Goal: Task Accomplishment & Management: Manage account settings

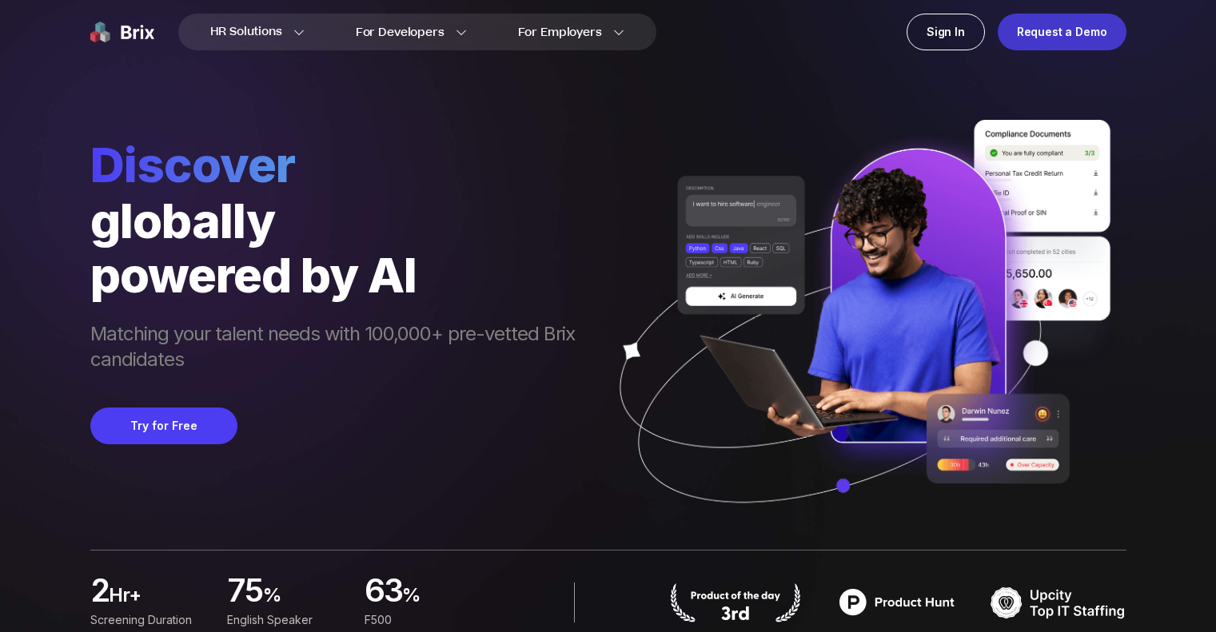
click at [1067, 43] on div "Request a Demo" at bounding box center [1062, 32] width 129 height 37
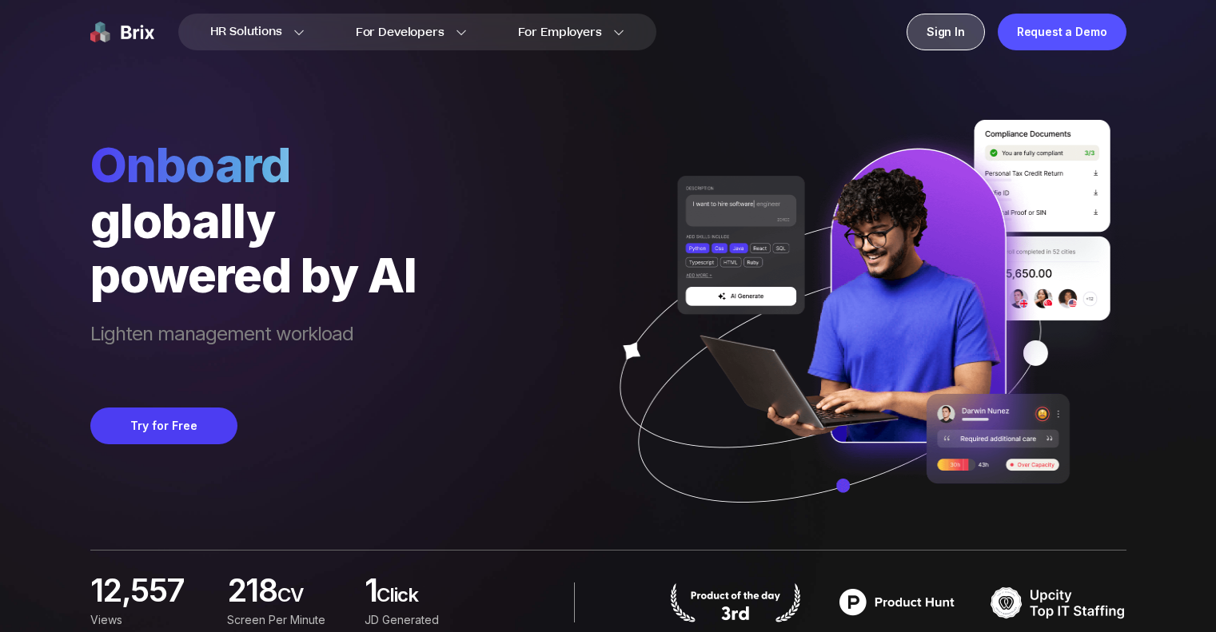
click at [931, 39] on div "Sign In" at bounding box center [946, 32] width 78 height 37
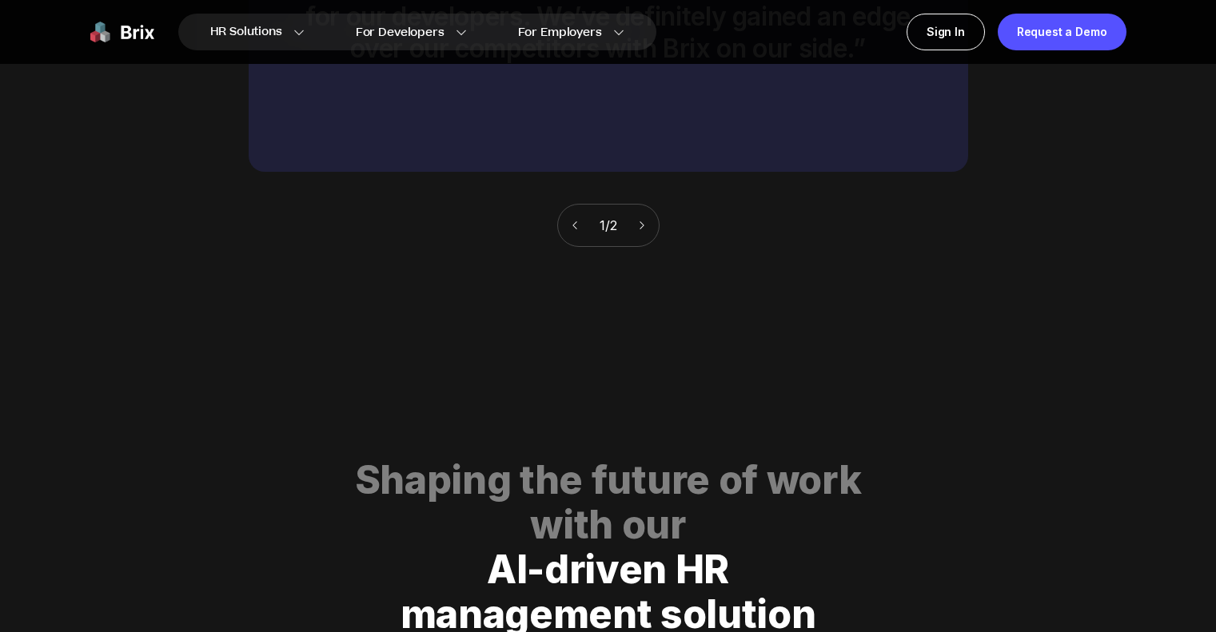
scroll to position [8169, 0]
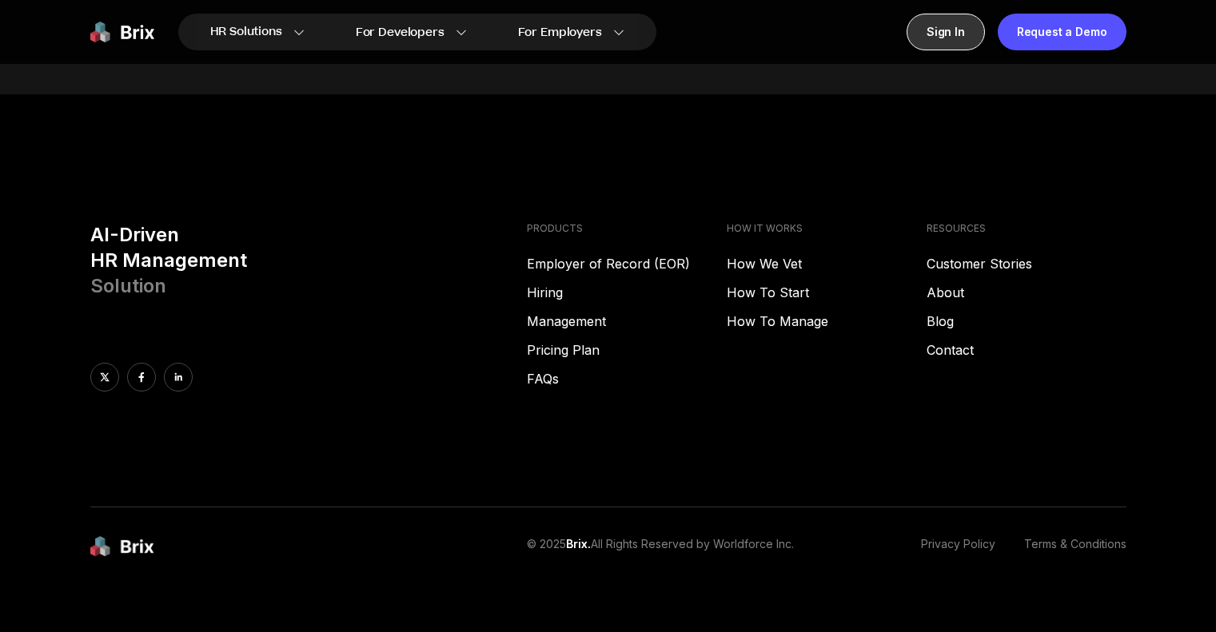
click at [931, 32] on div "Sign In" at bounding box center [946, 32] width 78 height 37
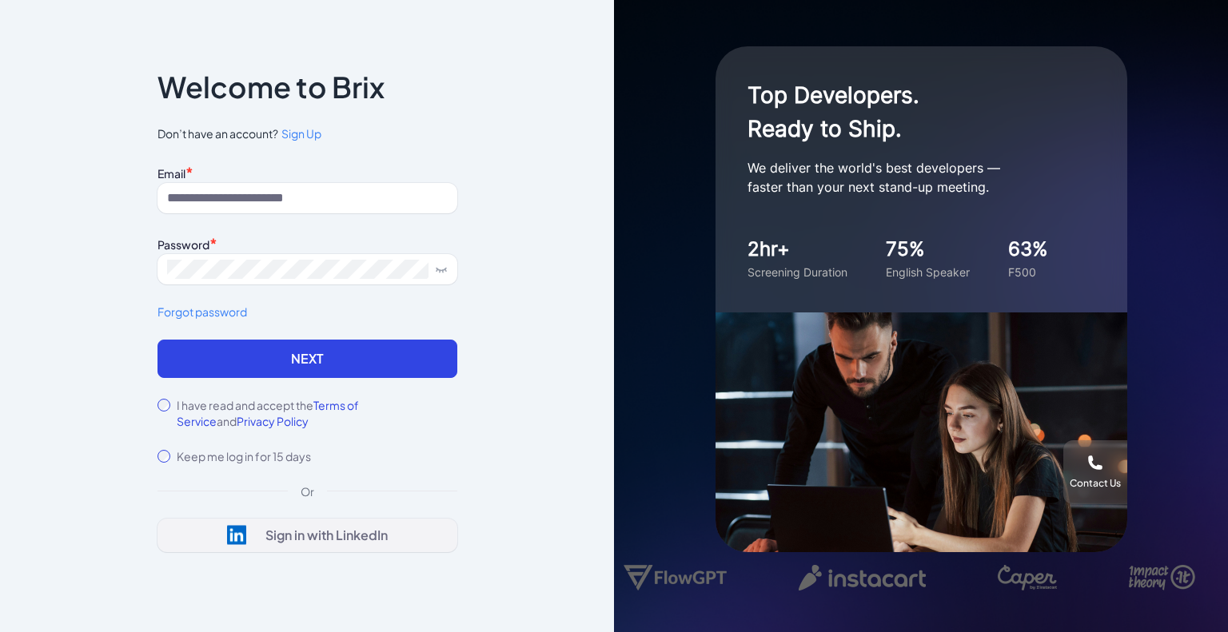
click at [251, 529] on div "Sign in with LinkedIn" at bounding box center [307, 535] width 161 height 20
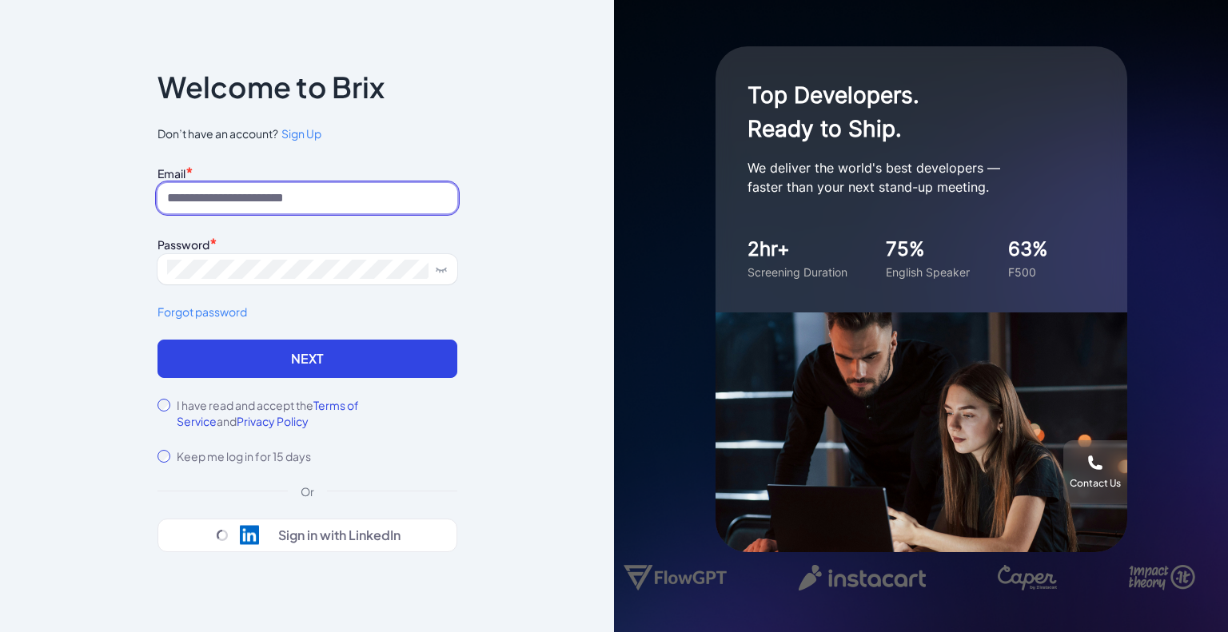
click at [270, 194] on input at bounding box center [308, 198] width 300 height 30
drag, startPoint x: 301, startPoint y: 182, endPoint x: 301, endPoint y: 198, distance: 16.0
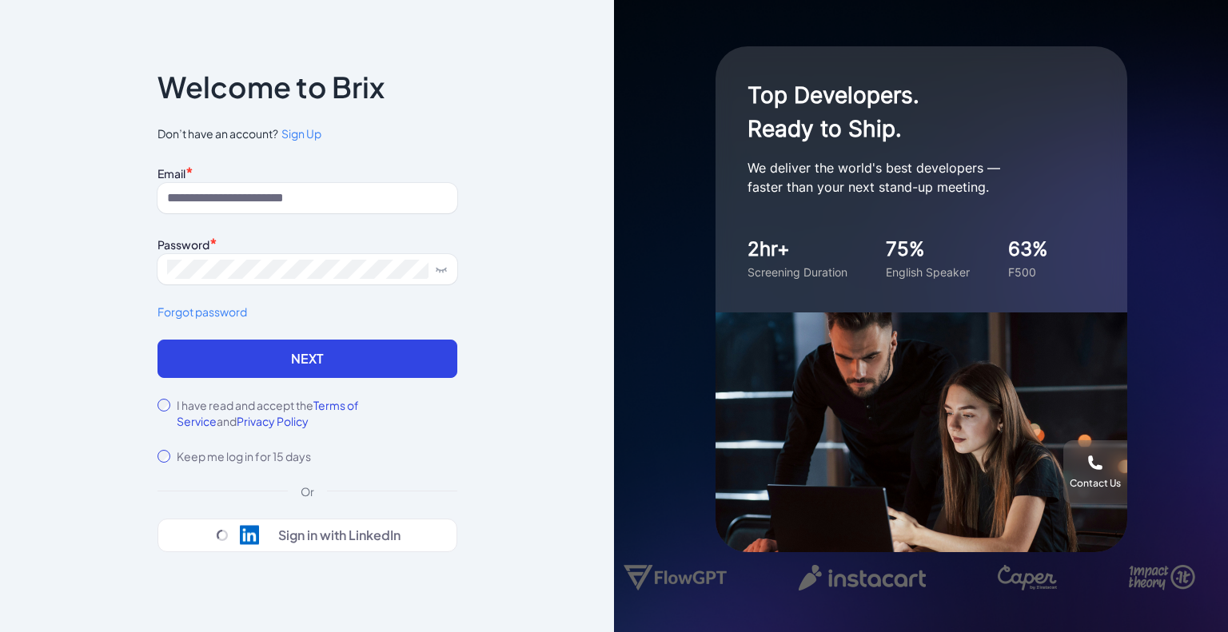
click at [301, 188] on div "Email *" at bounding box center [308, 188] width 300 height 52
click at [301, 198] on input at bounding box center [308, 198] width 300 height 30
click at [294, 204] on input at bounding box center [308, 198] width 300 height 30
click at [294, 201] on input at bounding box center [308, 198] width 300 height 30
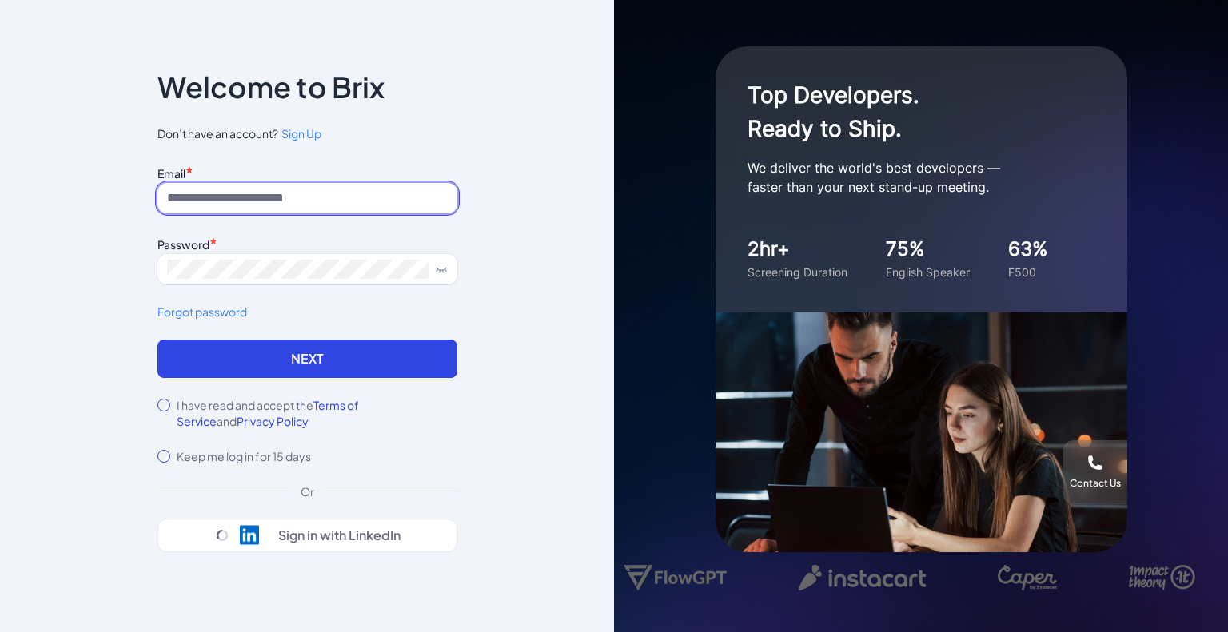
click at [294, 201] on input at bounding box center [308, 198] width 300 height 30
click at [217, 199] on input at bounding box center [308, 198] width 300 height 30
type input "**********"
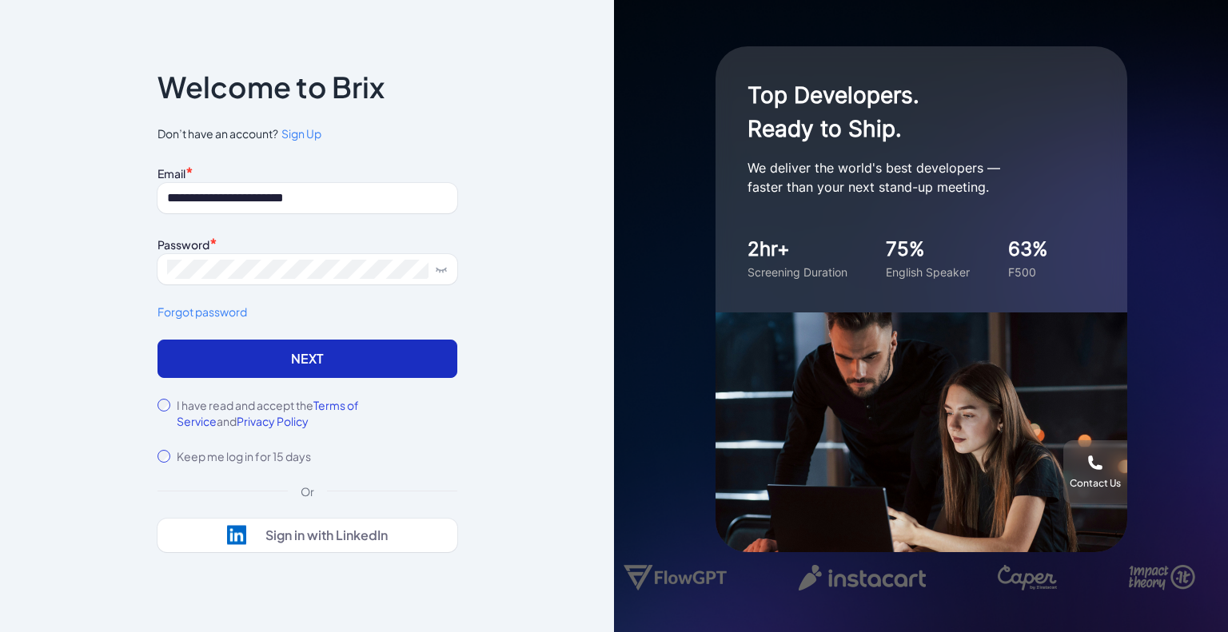
click at [285, 368] on button "Next" at bounding box center [308, 359] width 300 height 38
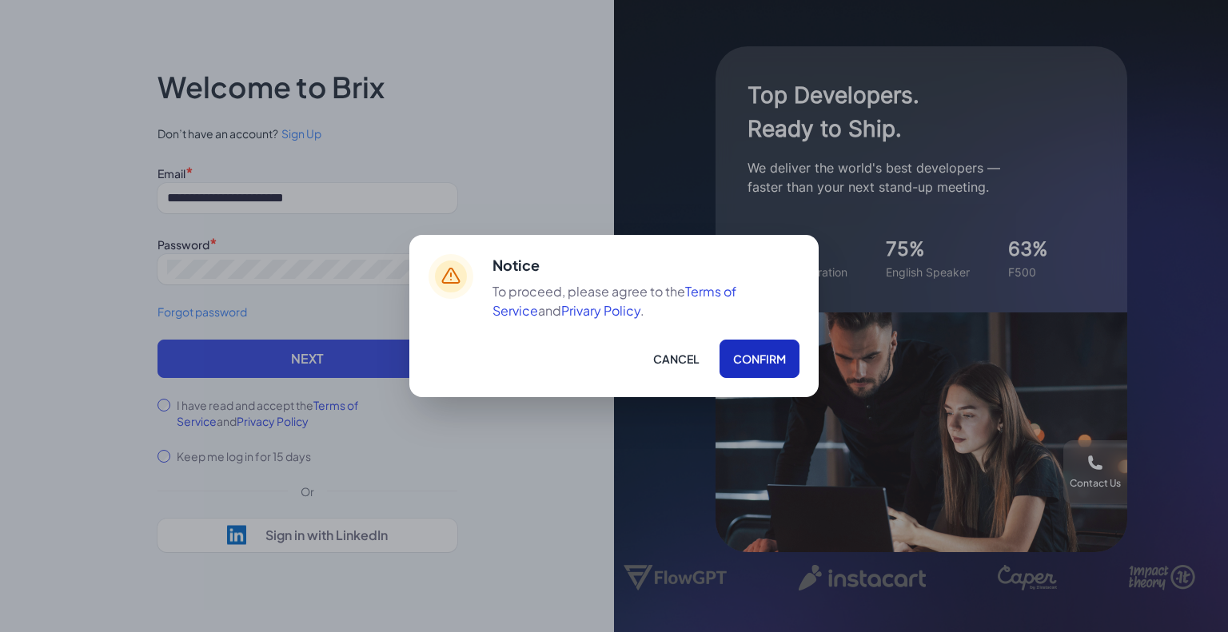
click at [734, 356] on button "Confirm" at bounding box center [760, 359] width 80 height 38
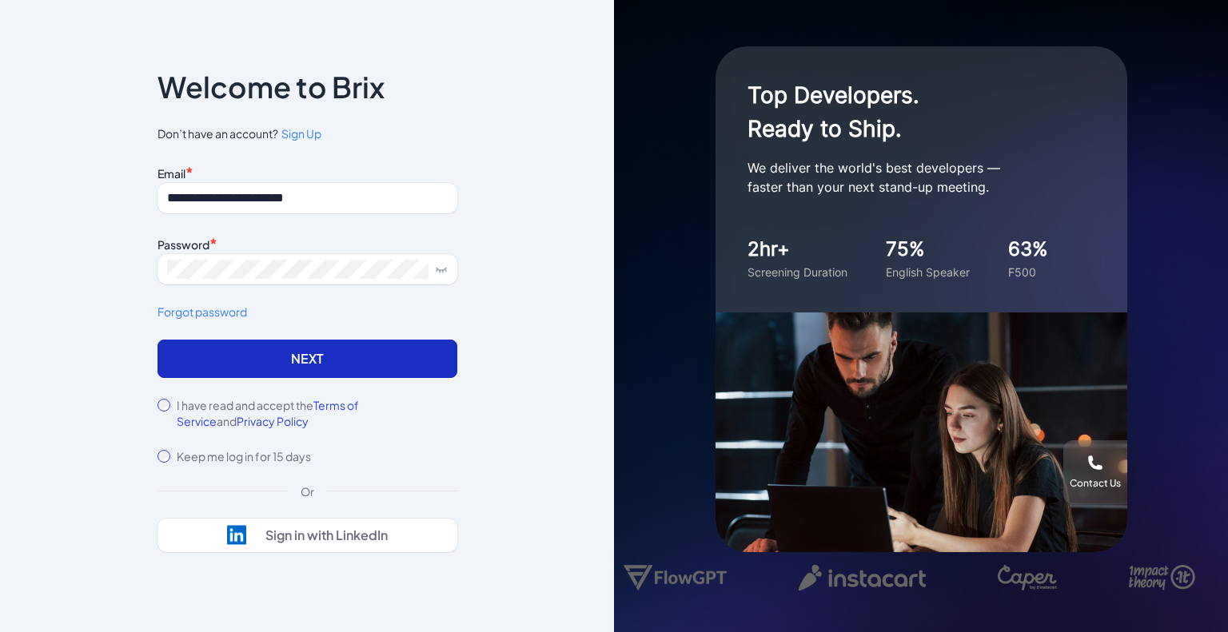
click at [361, 363] on button "Next" at bounding box center [308, 359] width 300 height 38
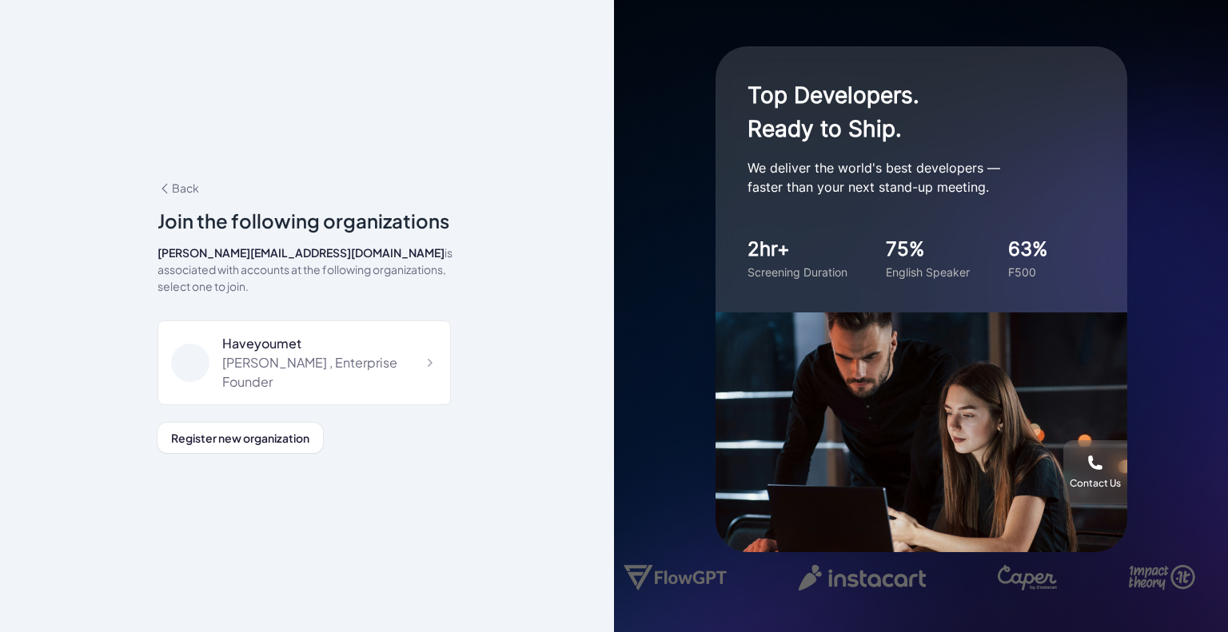
click at [361, 363] on div "Kate , Enterprise Founder" at bounding box center [329, 372] width 215 height 38
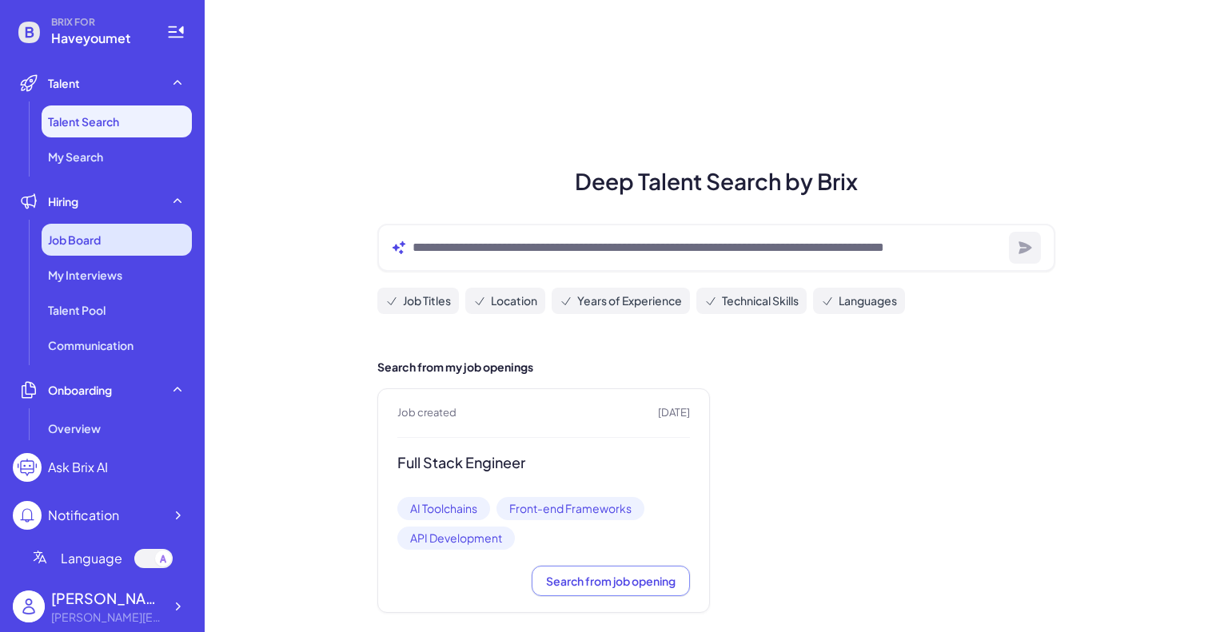
click at [66, 241] on span "Job Board" at bounding box center [74, 240] width 53 height 16
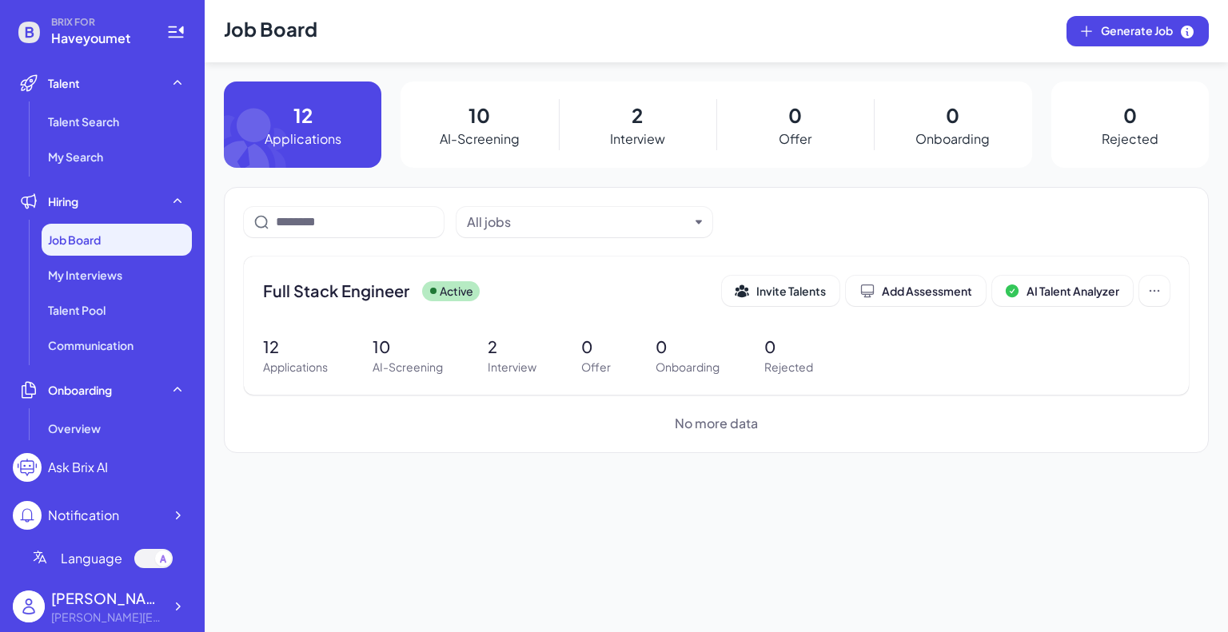
click at [465, 138] on p "AI-Screening" at bounding box center [480, 139] width 80 height 19
click at [478, 126] on p "10" at bounding box center [480, 115] width 22 height 29
click at [88, 282] on span "My Interviews" at bounding box center [85, 275] width 74 height 16
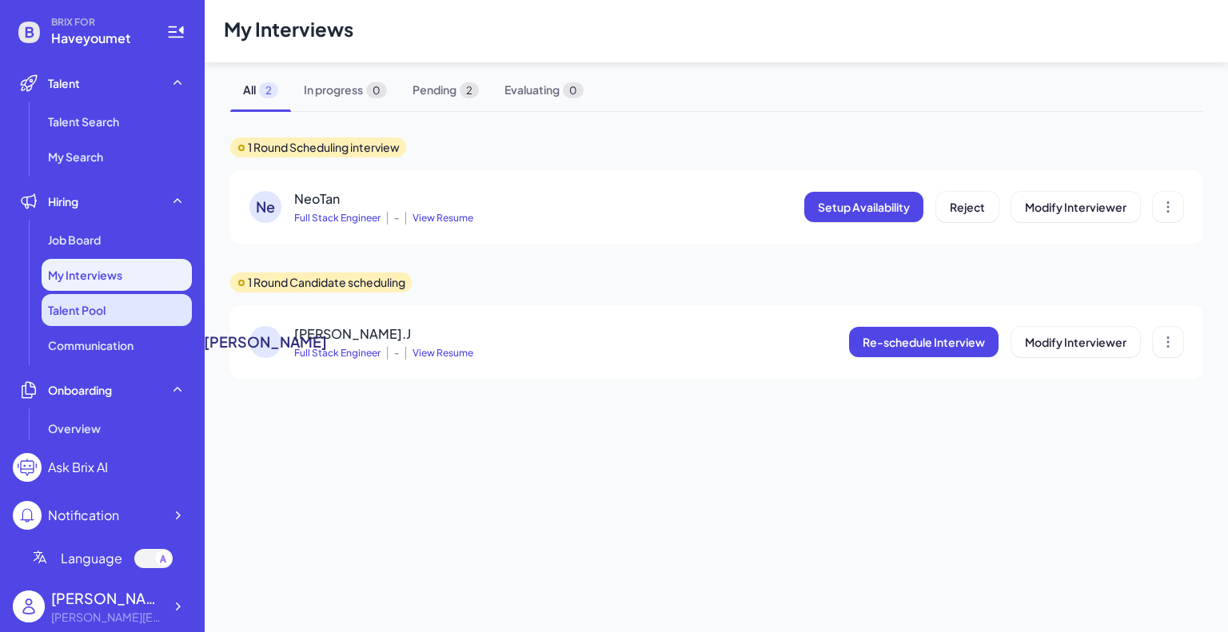
click at [78, 321] on li "Talent Pool" at bounding box center [117, 310] width 150 height 32
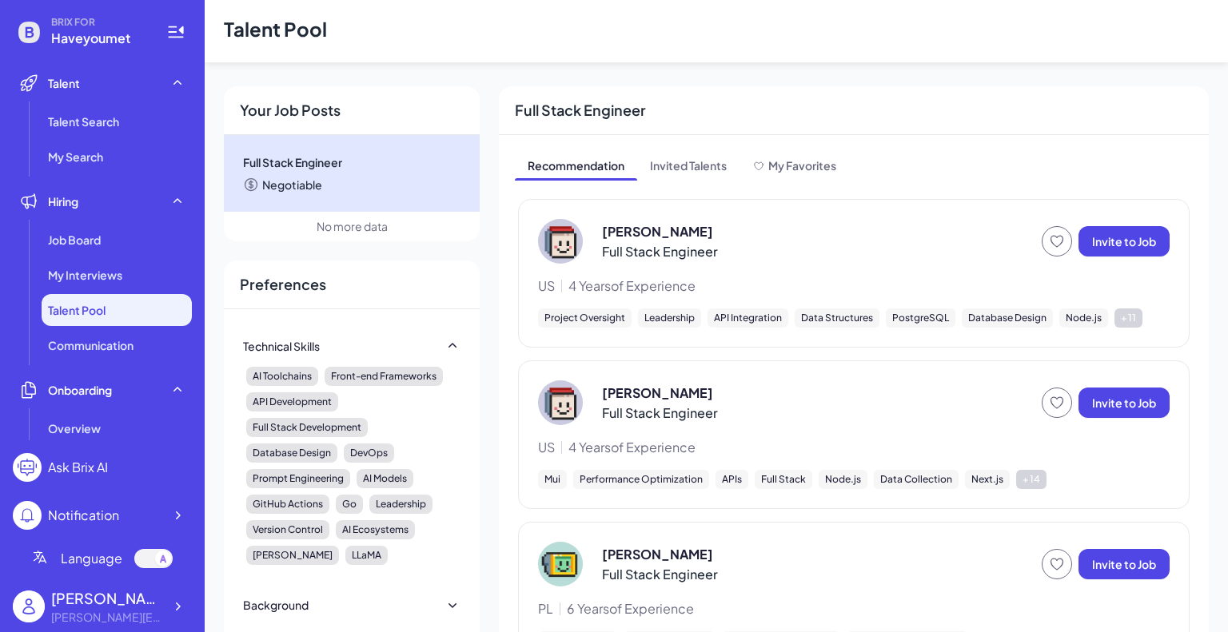
scroll to position [83, 0]
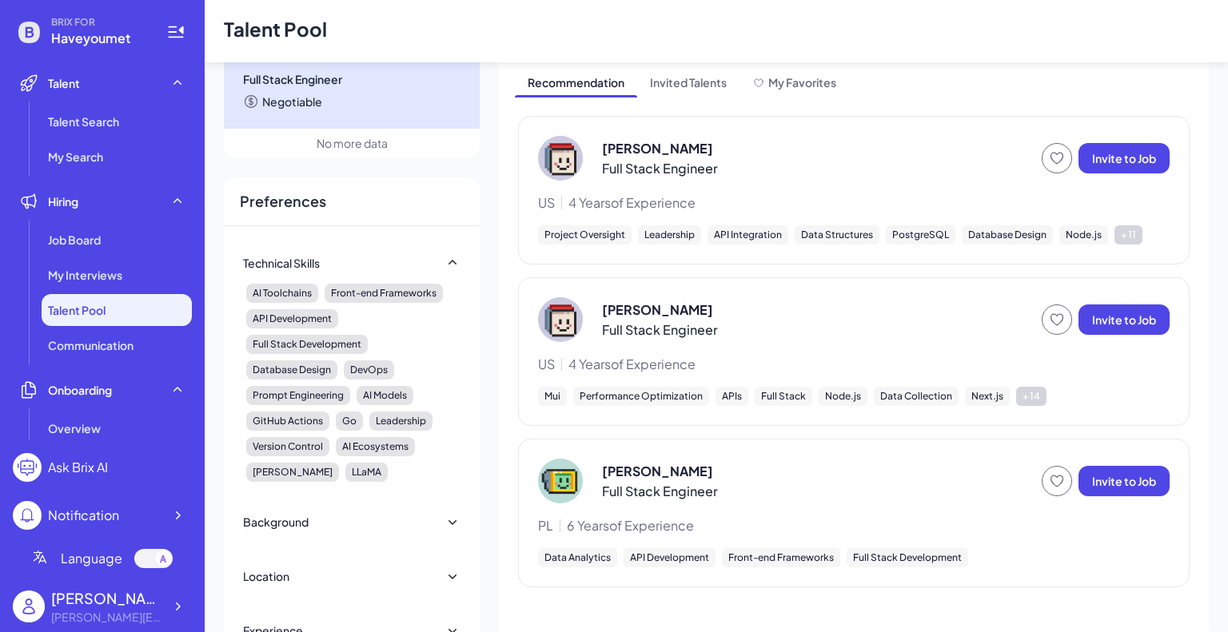
click at [917, 205] on div "US 4 Years of Experience" at bounding box center [854, 202] width 632 height 19
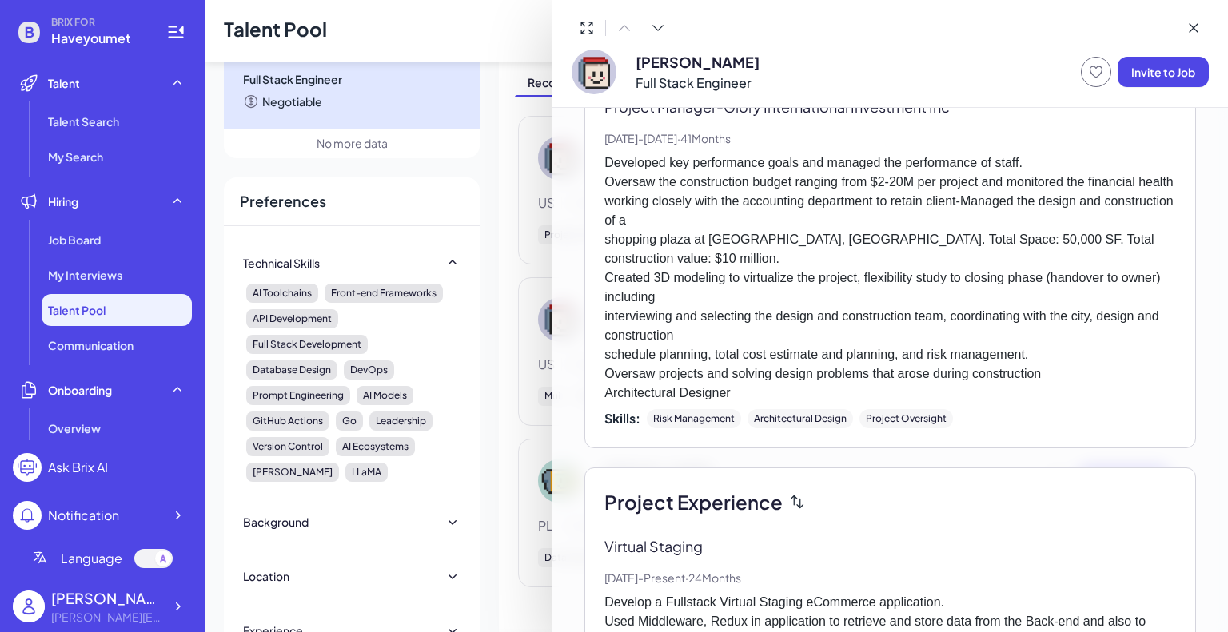
scroll to position [1270, 0]
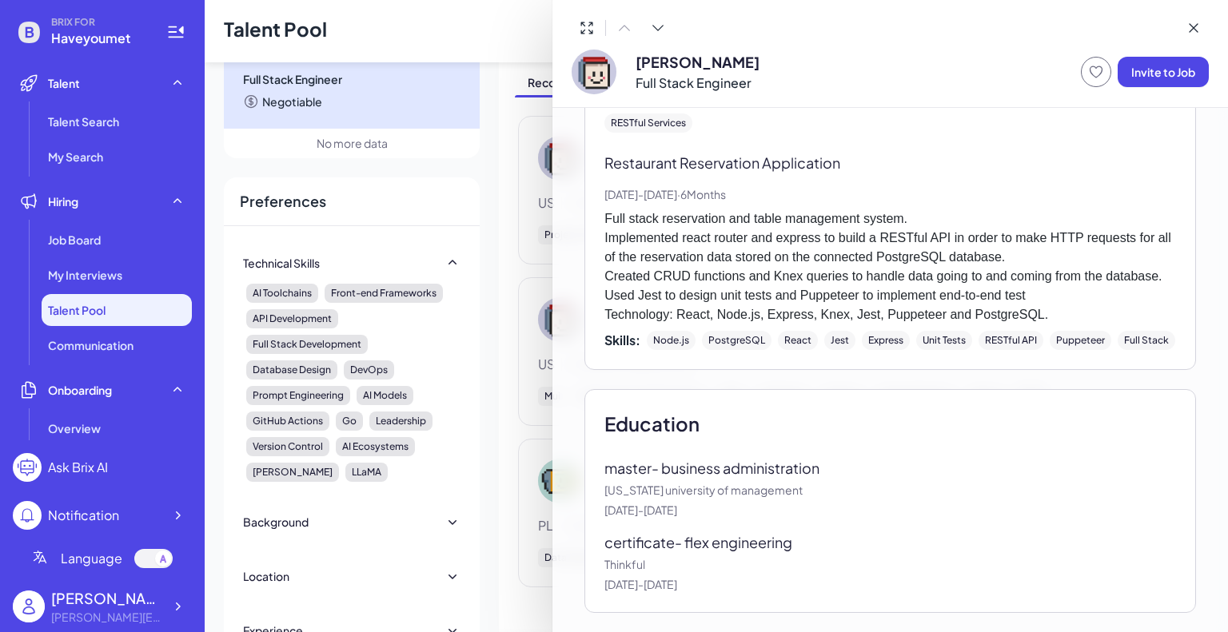
click at [465, 253] on div at bounding box center [614, 316] width 1228 height 632
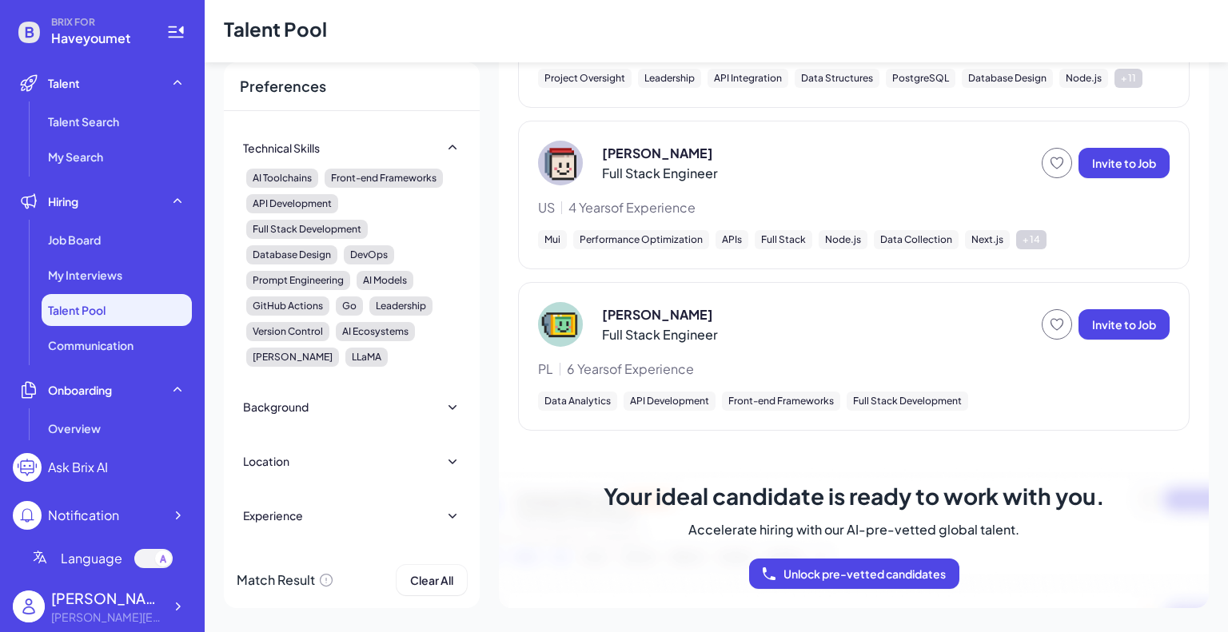
scroll to position [0, 0]
